Goal: Task Accomplishment & Management: Use online tool/utility

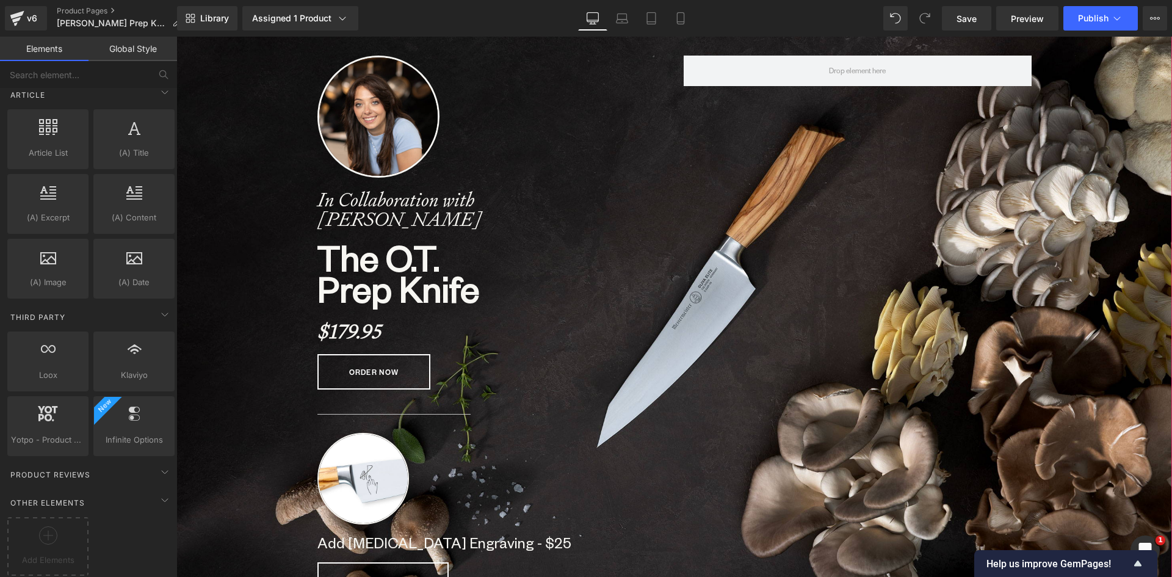
scroll to position [122, 0]
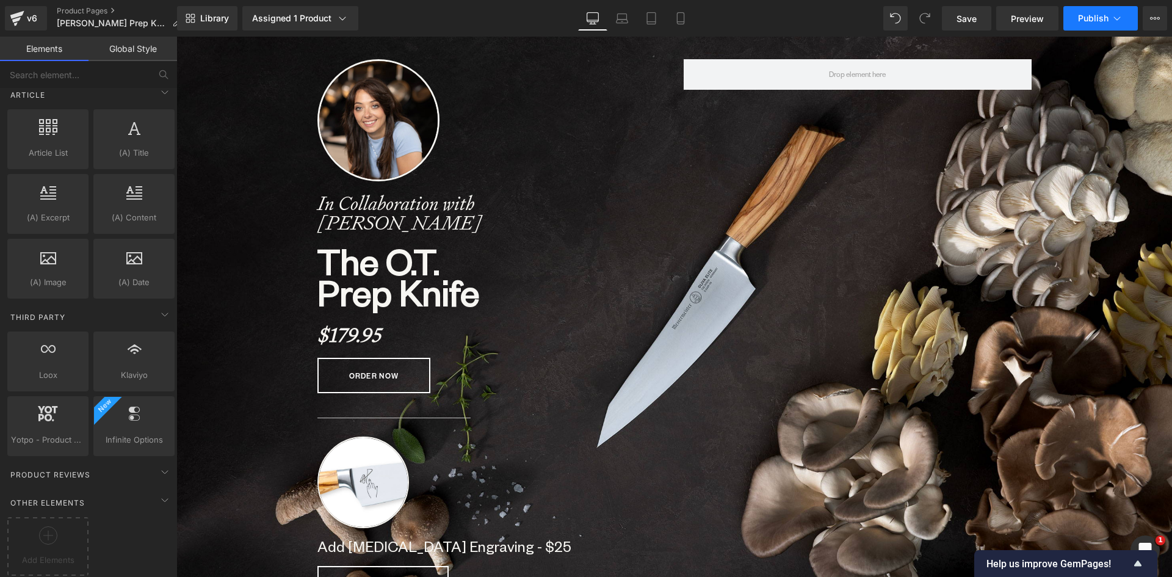
click at [1095, 23] on button "Publish" at bounding box center [1100, 18] width 74 height 24
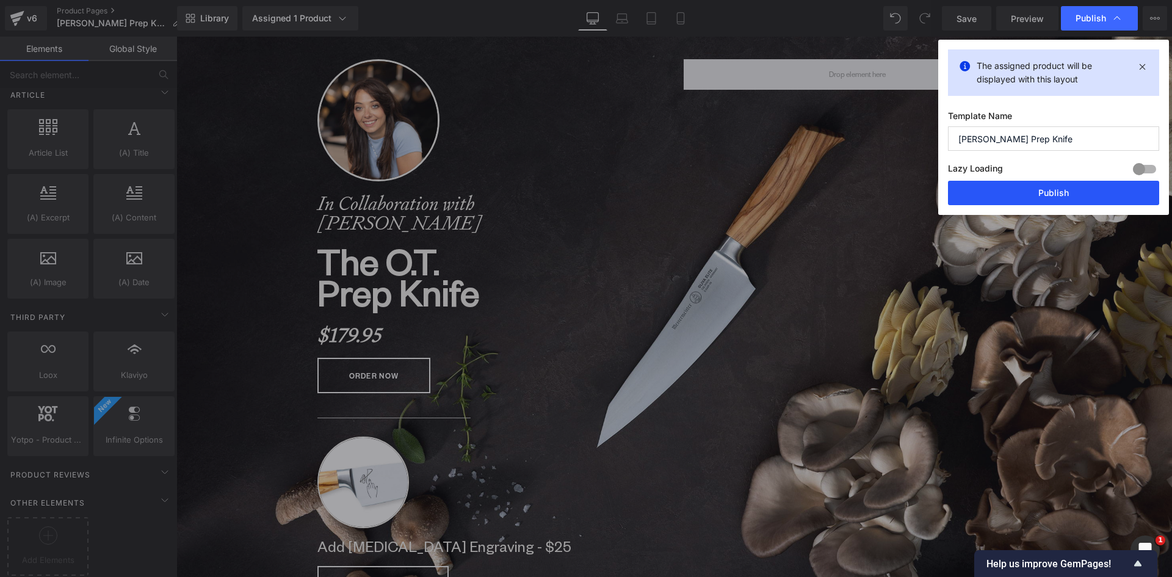
drag, startPoint x: 1059, startPoint y: 196, endPoint x: 277, endPoint y: 27, distance: 799.8
click at [1059, 196] on button "Publish" at bounding box center [1053, 193] width 211 height 24
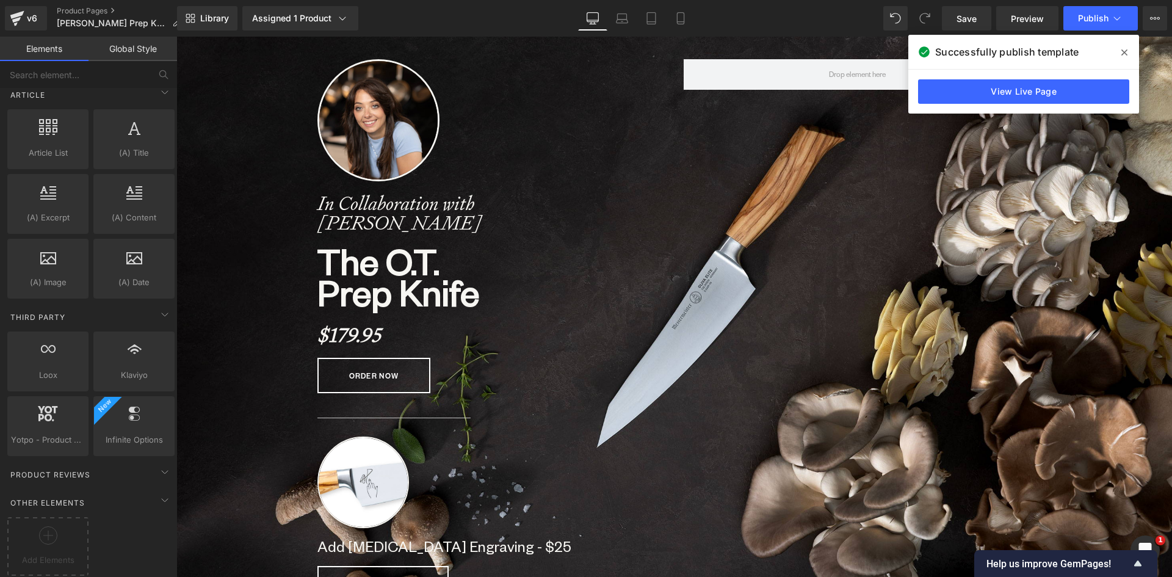
click at [1122, 46] on span at bounding box center [1124, 53] width 20 height 20
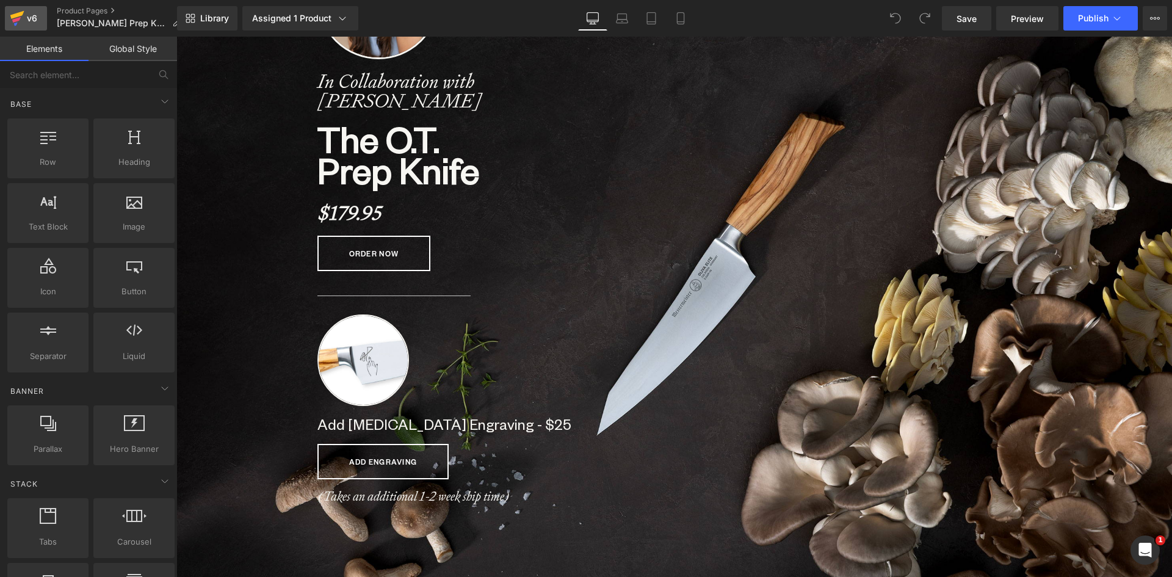
click at [14, 13] on icon at bounding box center [17, 18] width 15 height 31
